Goal: Find specific page/section: Find specific page/section

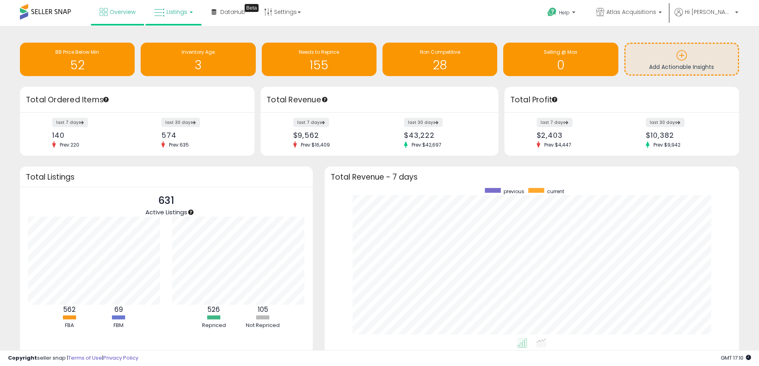
click at [185, 14] on span "Listings" at bounding box center [177, 12] width 21 height 8
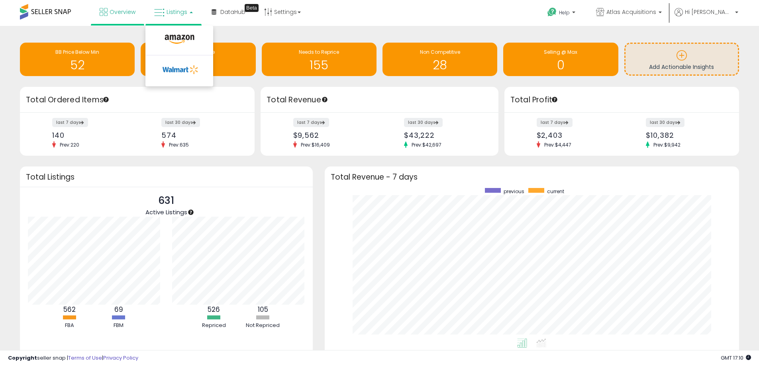
click at [185, 14] on span "Listings" at bounding box center [177, 12] width 21 height 8
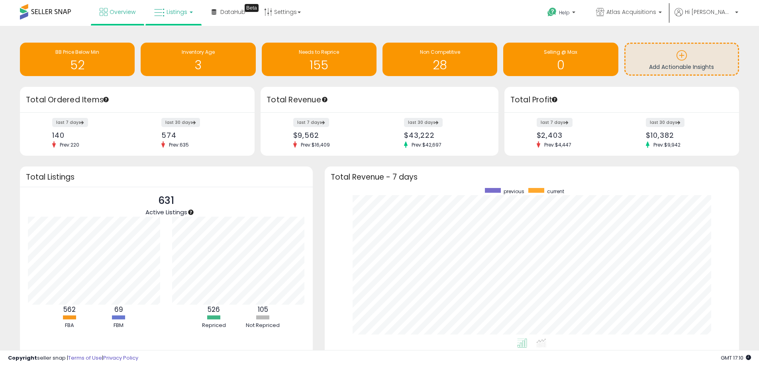
click at [185, 14] on span "Listings" at bounding box center [177, 12] width 21 height 8
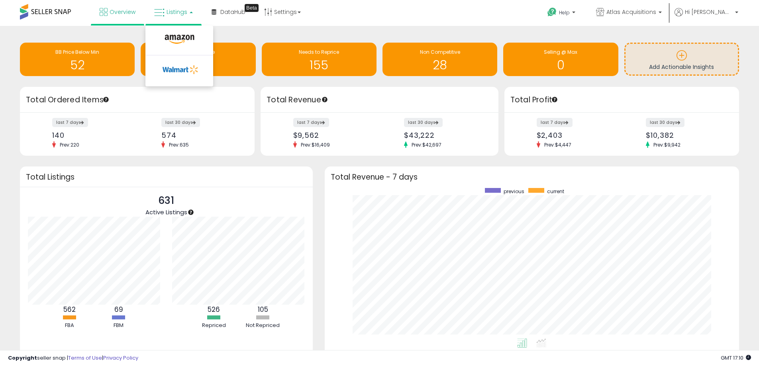
click at [185, 14] on span "Listings" at bounding box center [177, 12] width 21 height 8
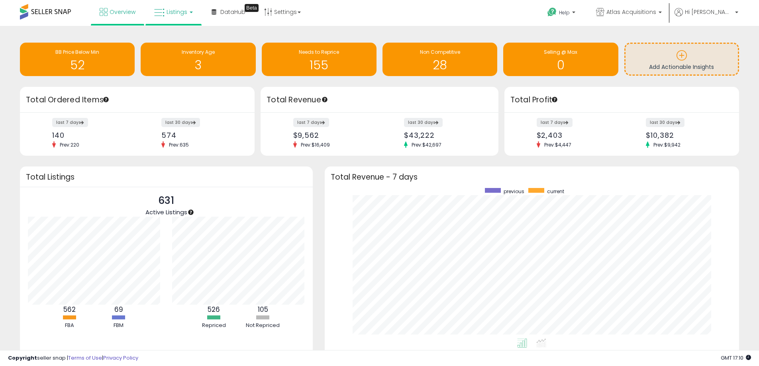
click at [185, 14] on span "Listings" at bounding box center [177, 12] width 21 height 8
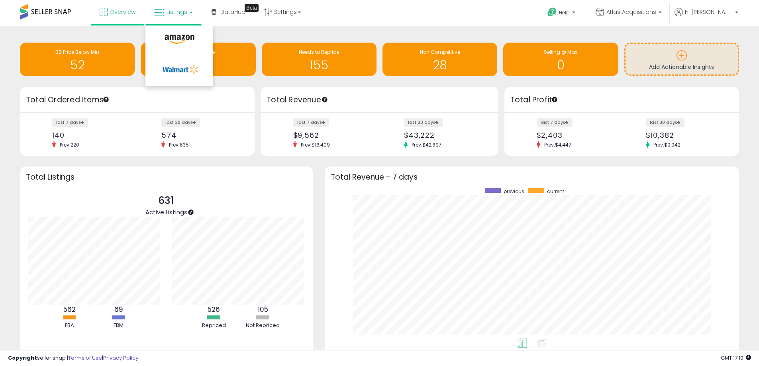
click at [185, 14] on span "Listings" at bounding box center [177, 12] width 21 height 8
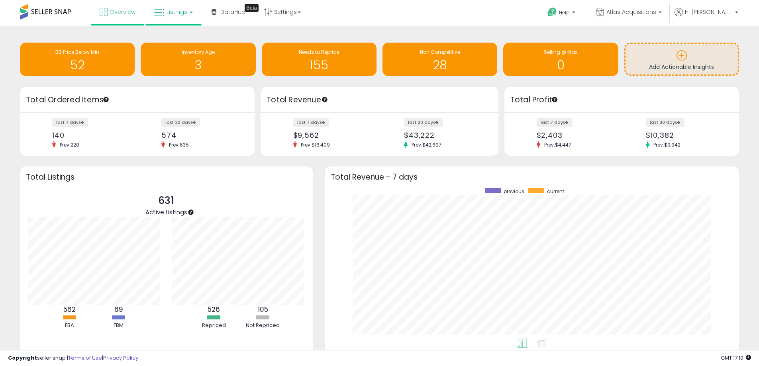
click at [185, 14] on span "Listings" at bounding box center [177, 12] width 21 height 8
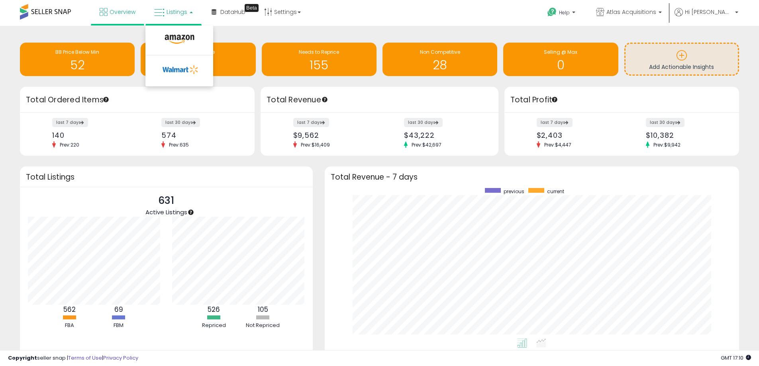
click at [185, 14] on span "Listings" at bounding box center [177, 12] width 21 height 8
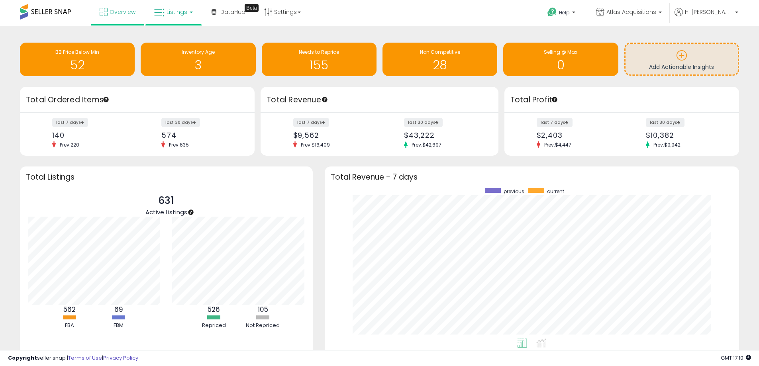
click at [185, 14] on span "Listings" at bounding box center [177, 12] width 21 height 8
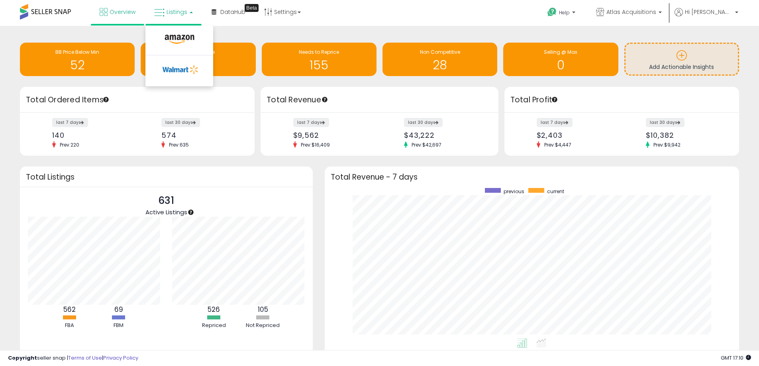
click at [185, 14] on span "Listings" at bounding box center [177, 12] width 21 height 8
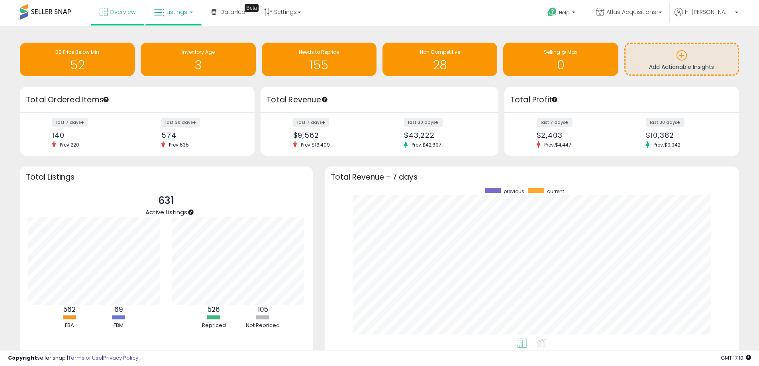
click at [185, 14] on span "Listings" at bounding box center [177, 12] width 21 height 8
click at [177, 41] on icon at bounding box center [179, 39] width 35 height 10
